Goal: Navigation & Orientation: Find specific page/section

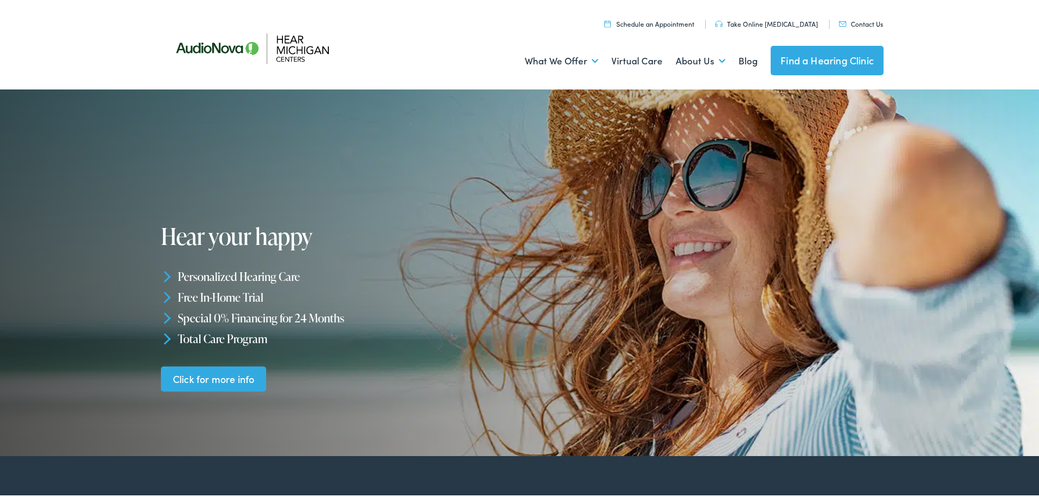
click at [874, 60] on link "Find a Hearing Clinic" at bounding box center [827, 58] width 113 height 29
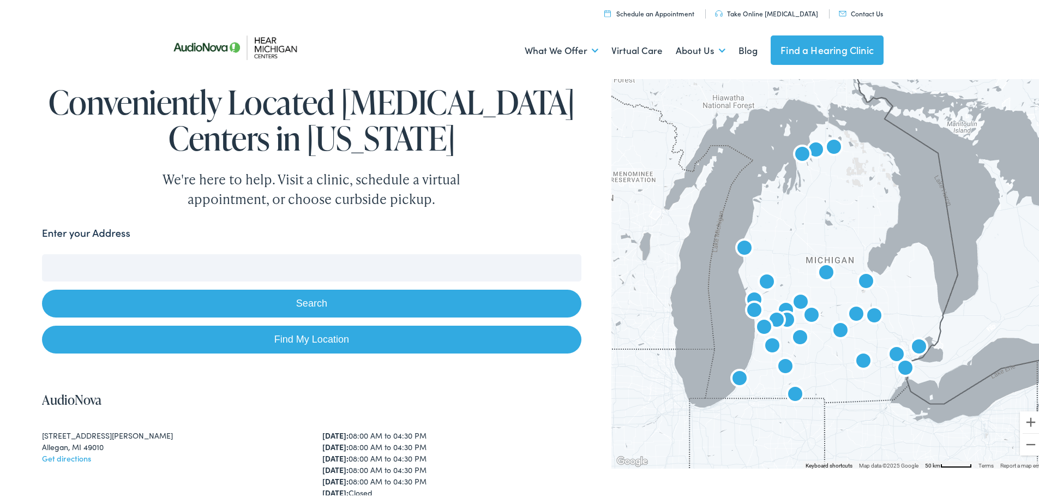
click at [161, 269] on input "Enter your Address" at bounding box center [311, 265] width 539 height 27
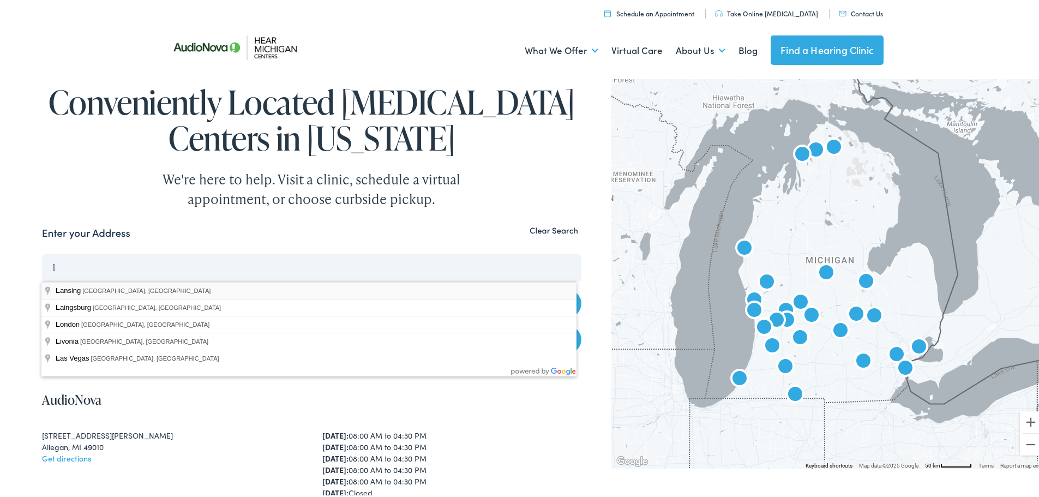
type input "Lansing, MI, USA"
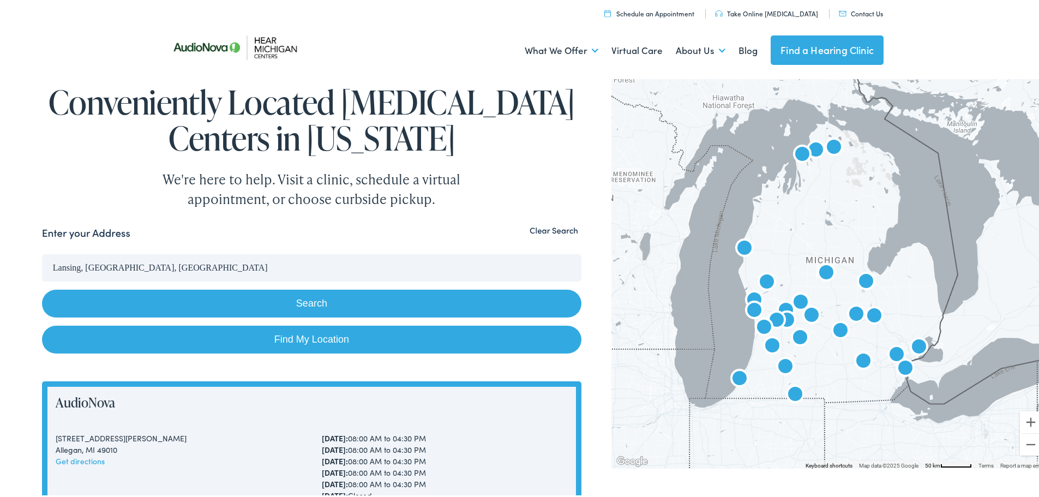
click at [157, 313] on button "Search" at bounding box center [311, 301] width 539 height 28
click at [120, 302] on button "Search" at bounding box center [311, 301] width 539 height 28
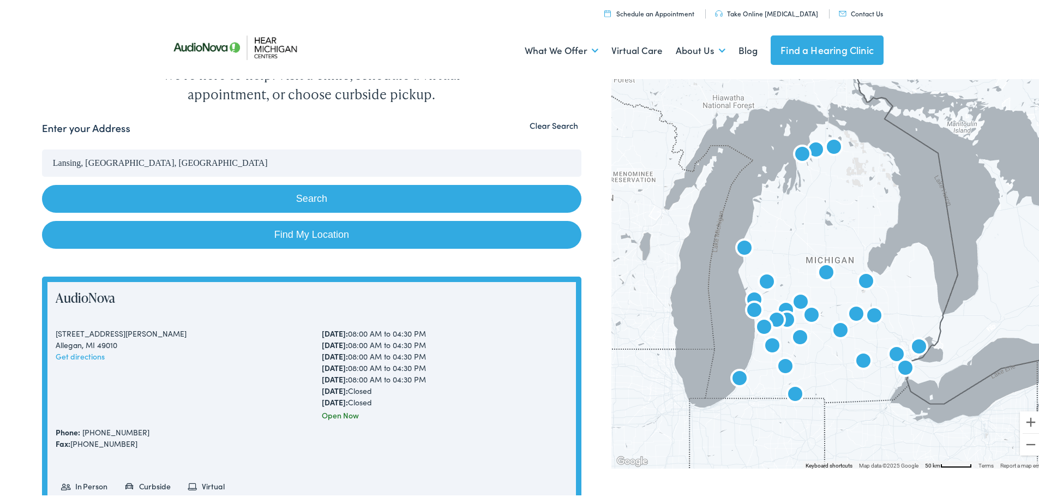
scroll to position [70, 0]
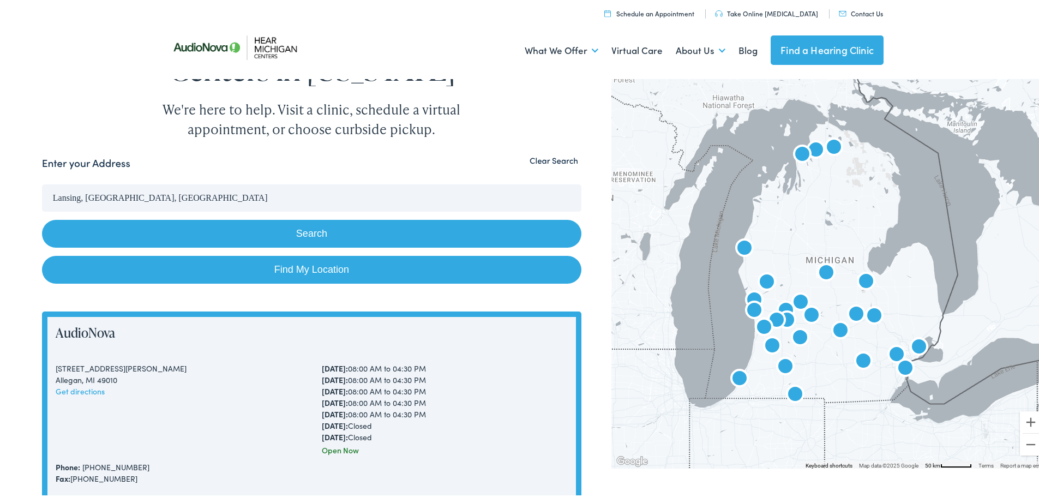
click at [316, 232] on button "Search" at bounding box center [311, 232] width 539 height 28
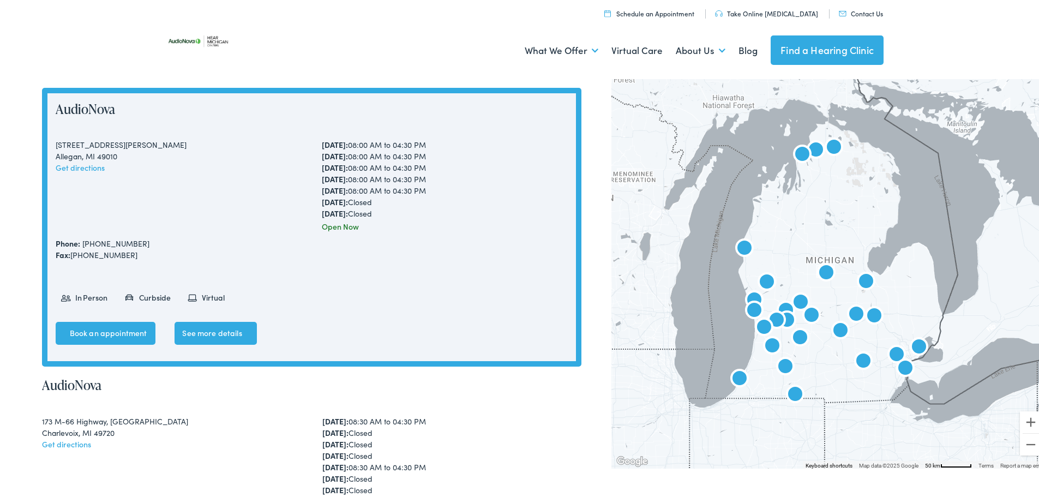
scroll to position [293, 0]
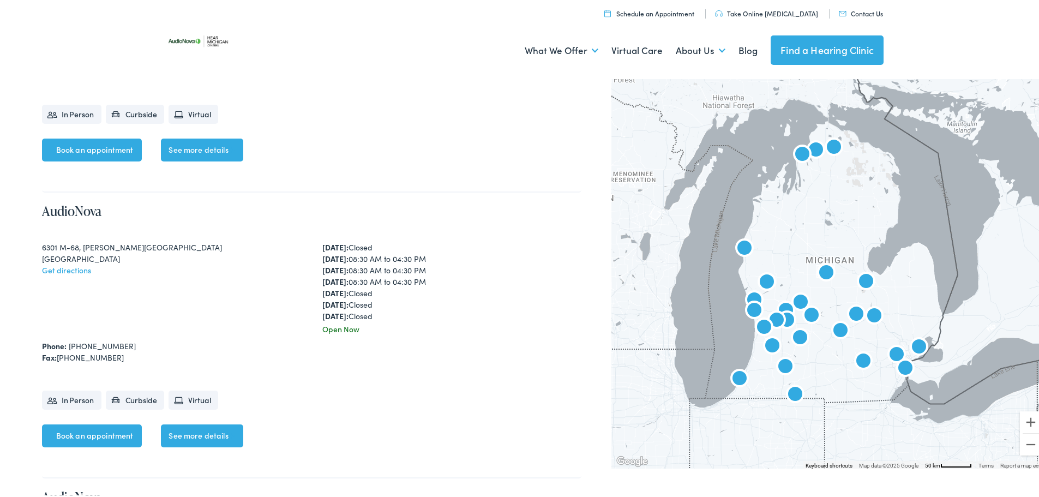
drag, startPoint x: 16, startPoint y: 309, endPoint x: 21, endPoint y: 179, distance: 130.5
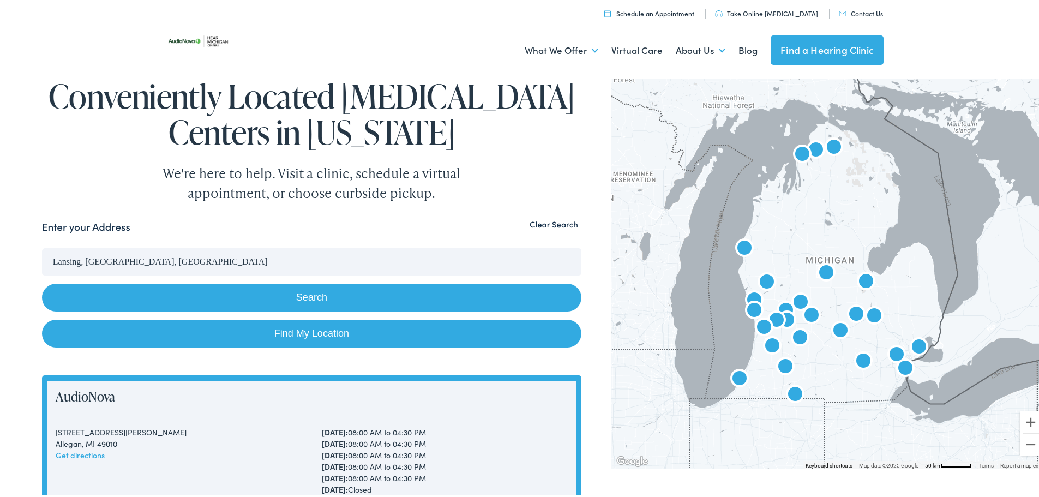
scroll to position [0, 0]
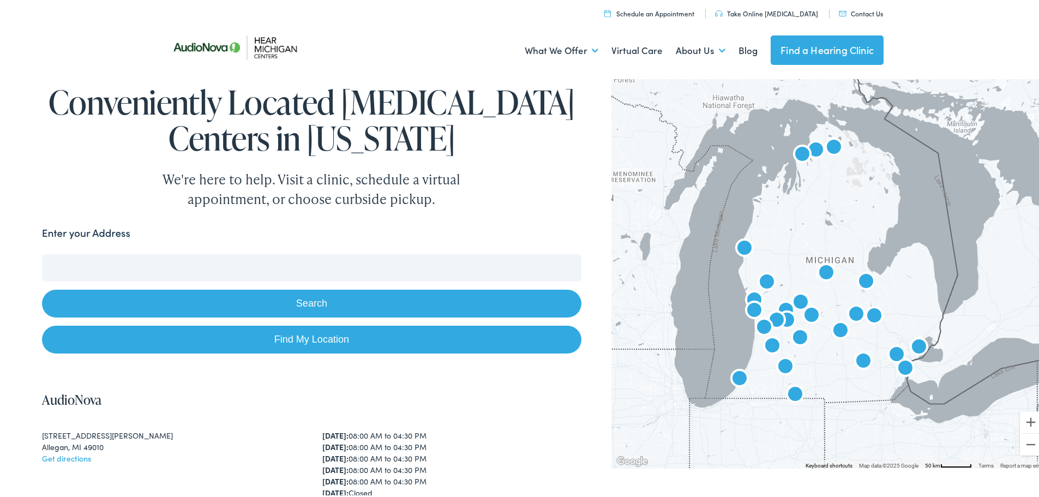
click at [163, 272] on input "Enter your Address" at bounding box center [311, 265] width 539 height 27
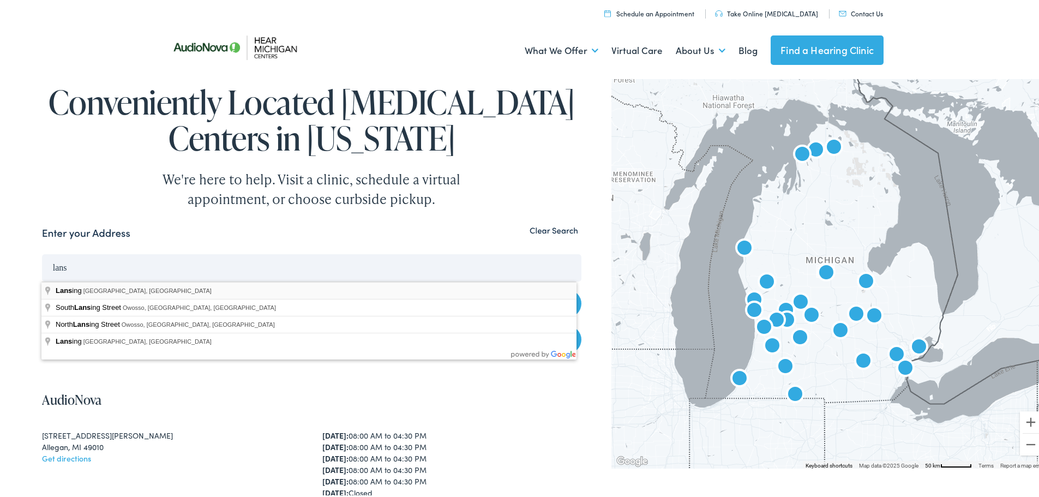
type input "Lansing, MI, USA"
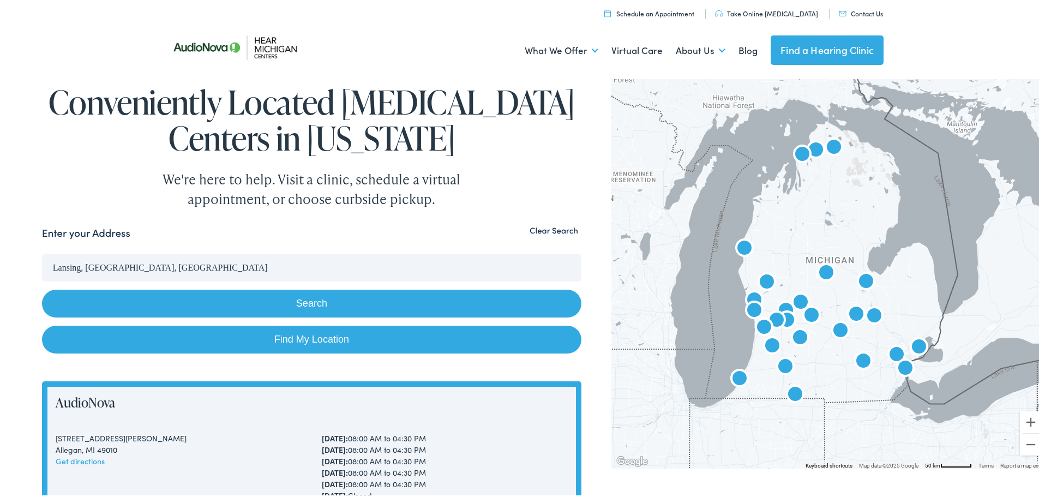
click at [201, 309] on button "Search" at bounding box center [311, 301] width 539 height 28
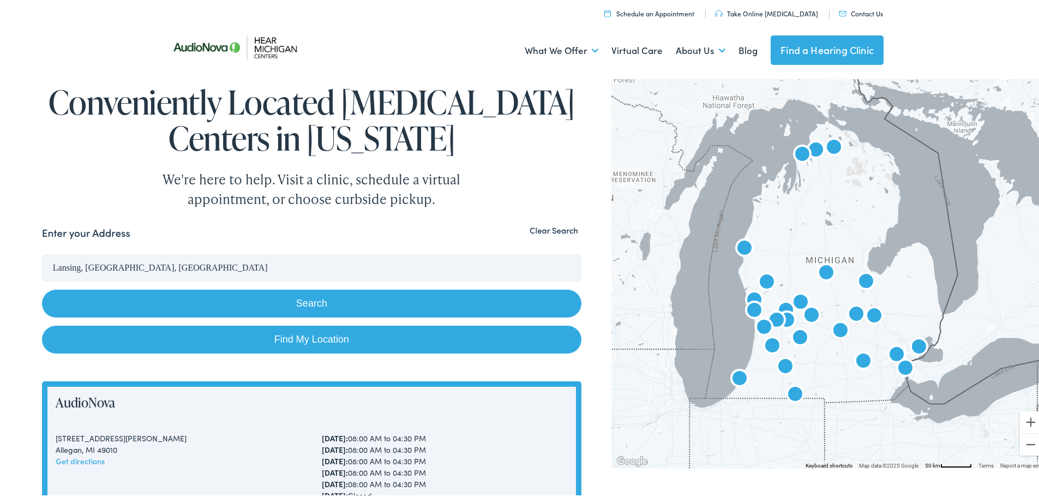
click at [201, 309] on button "Search" at bounding box center [311, 301] width 539 height 28
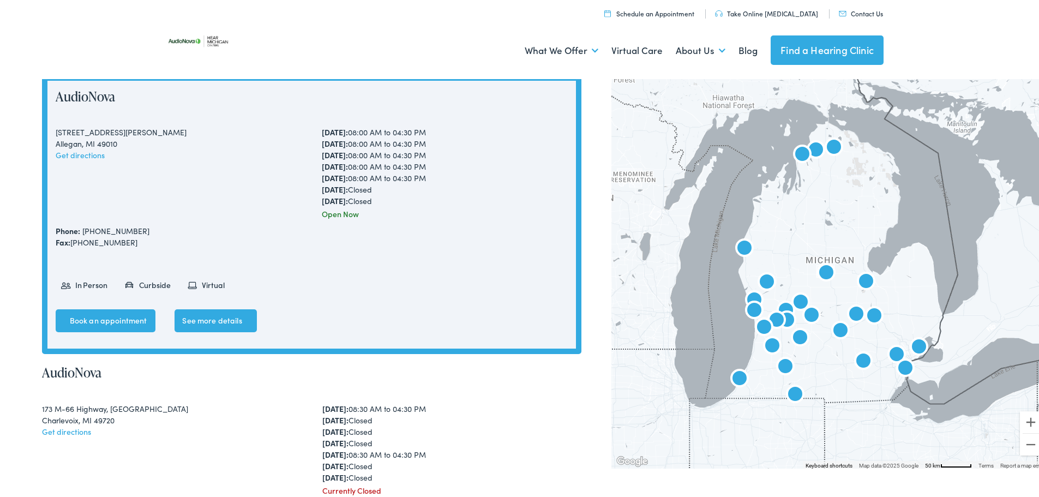
scroll to position [301, 0]
